Goal: Information Seeking & Learning: Find specific page/section

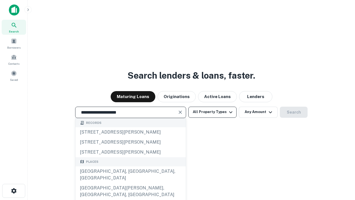
click at [130, 183] on div "[GEOGRAPHIC_DATA], [GEOGRAPHIC_DATA], [GEOGRAPHIC_DATA]" at bounding box center [130, 174] width 110 height 17
click at [212, 112] on button "All Property Types" at bounding box center [212, 111] width 48 height 11
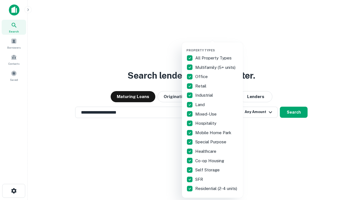
type input "**********"
click at [217, 47] on button "button" at bounding box center [216, 47] width 61 height 0
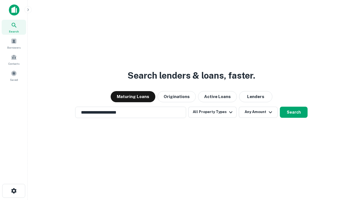
scroll to position [9, 0]
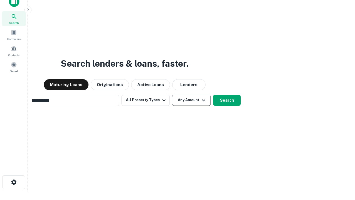
click at [172, 95] on button "Any Amount" at bounding box center [191, 100] width 39 height 11
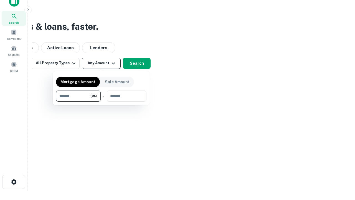
type input "*******"
click at [101, 101] on button "button" at bounding box center [101, 101] width 90 height 0
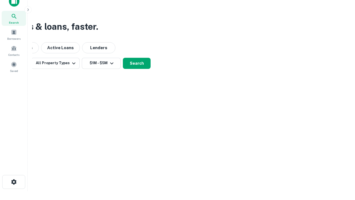
scroll to position [9, 0]
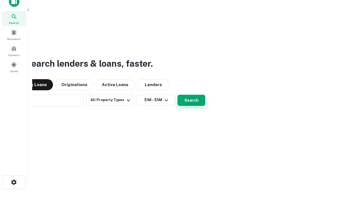
click at [177, 95] on button "Search" at bounding box center [191, 100] width 28 height 11
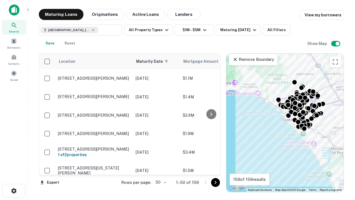
click at [160, 182] on body "Search Borrowers Contacts Saved Maturing Loans Originations Active Loans Lender…" at bounding box center [177, 100] width 355 height 200
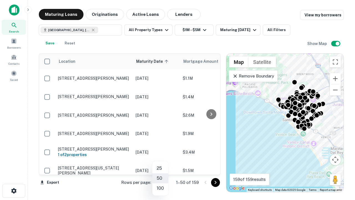
click at [160, 168] on li "25" at bounding box center [160, 168] width 16 height 10
